Goal: Information Seeking & Learning: Learn about a topic

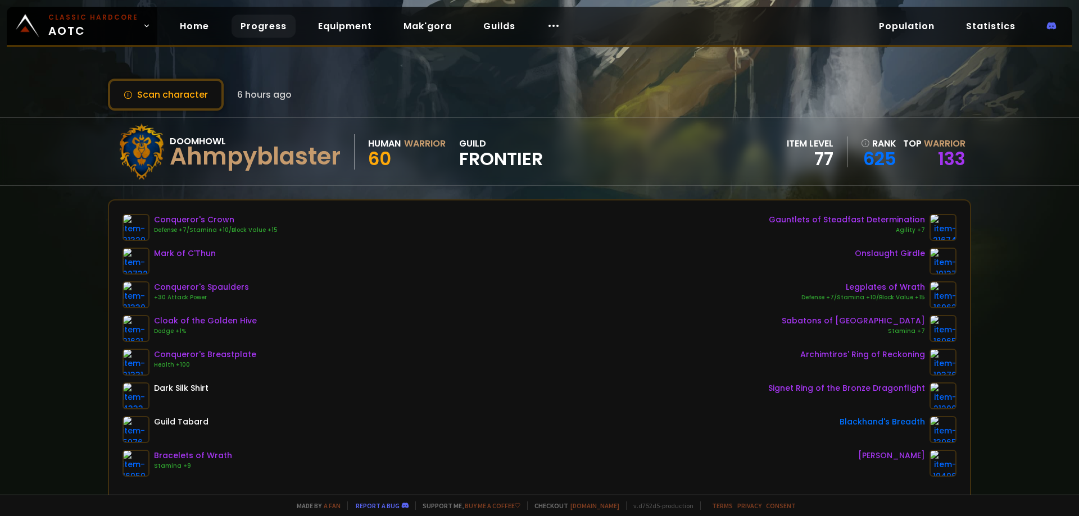
click at [270, 24] on link "Progress" at bounding box center [264, 26] width 64 height 23
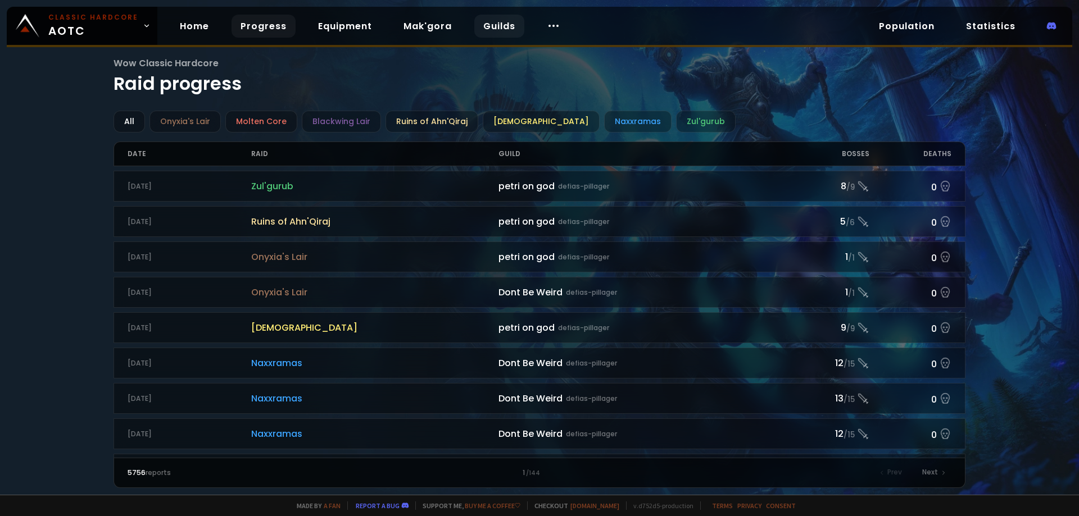
click at [484, 24] on link "Guilds" at bounding box center [499, 26] width 50 height 23
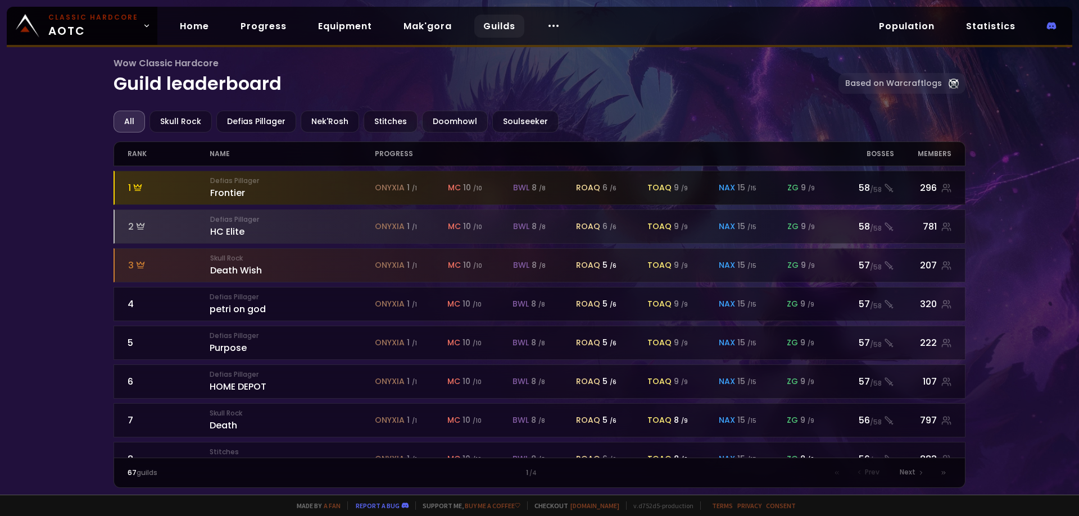
click at [229, 189] on div "Defias Pillager Frontier" at bounding box center [292, 188] width 165 height 24
